Goal: Task Accomplishment & Management: Manage account settings

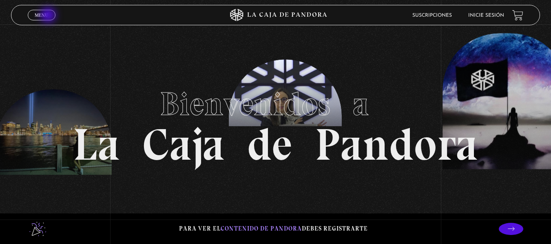
click at [49, 16] on link "Menu Cerrar" at bounding box center [42, 15] width 28 height 11
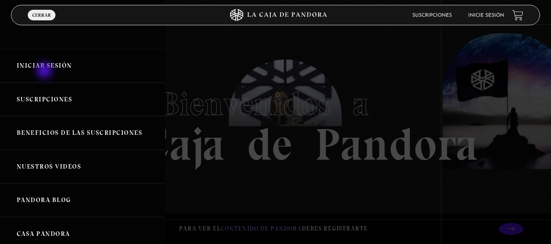
click at [45, 71] on link "Iniciar Sesión" at bounding box center [82, 66] width 165 height 34
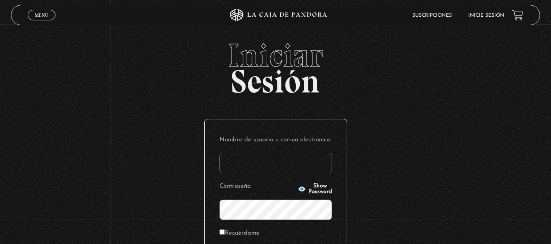
type input "[EMAIL_ADDRESS][DOMAIN_NAME]"
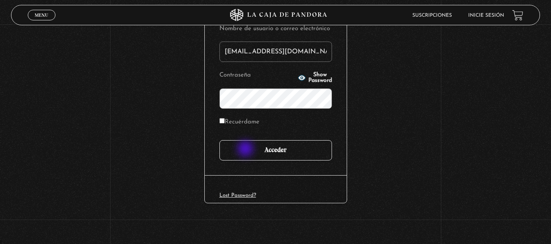
click at [246, 150] on input "Acceder" at bounding box center [275, 150] width 113 height 20
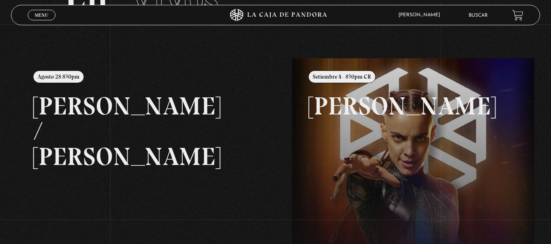
scroll to position [65, 0]
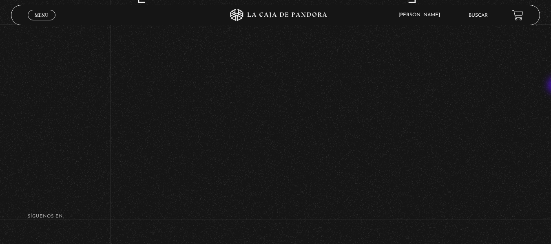
scroll to position [102, 0]
click at [264, 233] on footer "SÍguenos en: La Caja de Pandora, Derechos Reservados 2025 Realizado por" at bounding box center [275, 241] width 551 height 115
